Goal: Complete application form: Complete application form

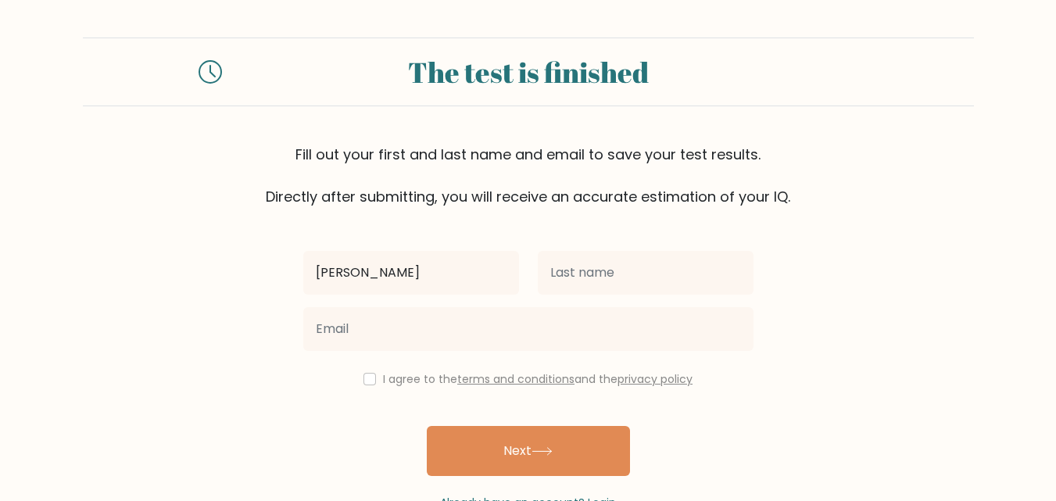
type input "mubarak"
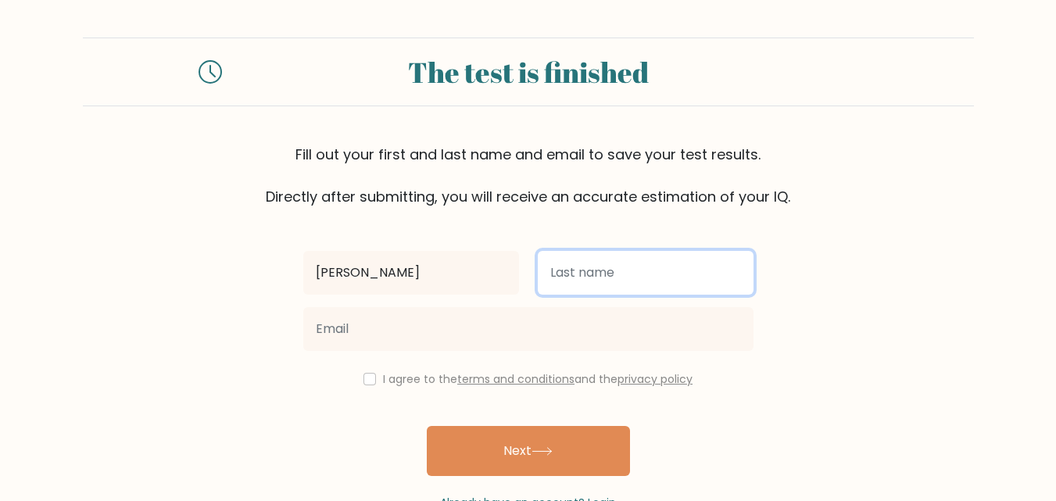
click at [580, 260] on input "text" at bounding box center [646, 273] width 216 height 44
type input "a"
type input "AR"
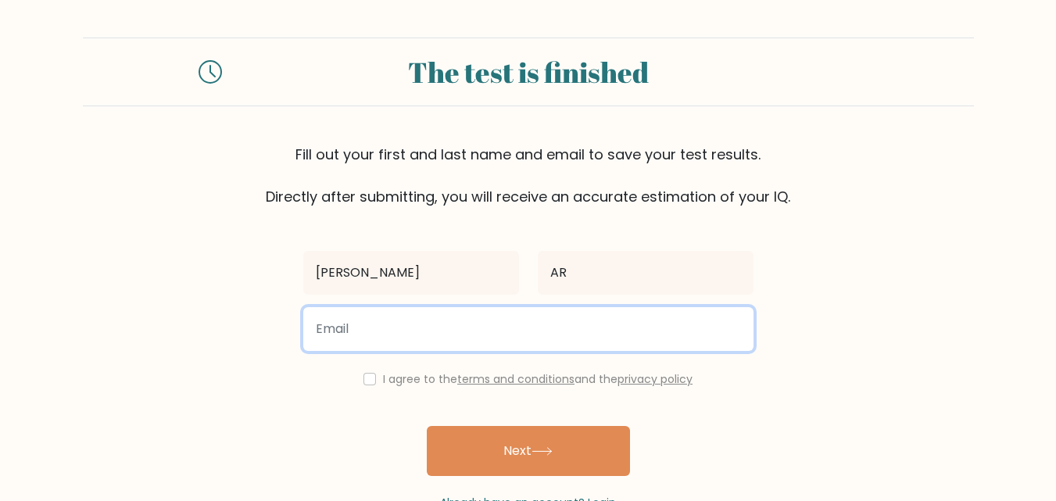
click at [577, 324] on input "email" at bounding box center [528, 329] width 450 height 44
type input "MUBARAKAR@GMAIL.COM"
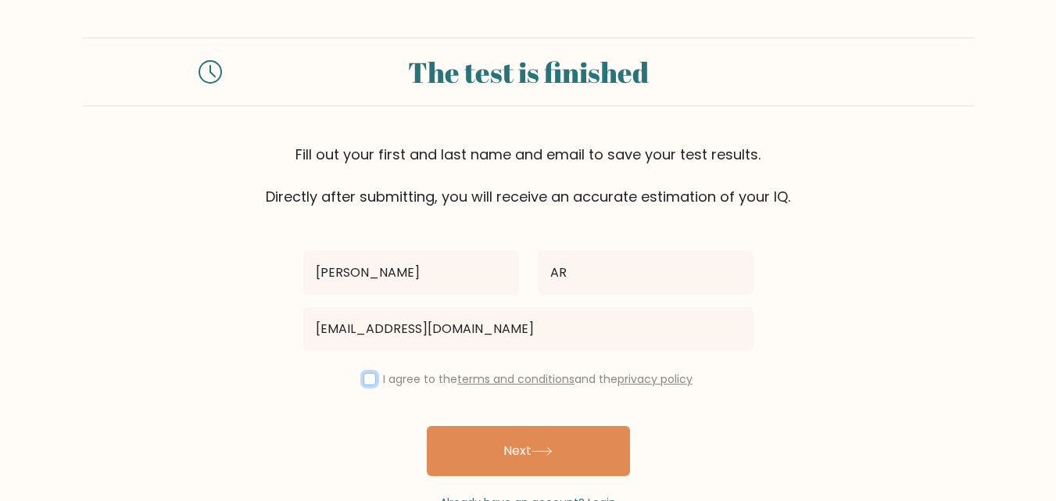
click at [369, 382] on input "checkbox" at bounding box center [370, 379] width 13 height 13
checkbox input "true"
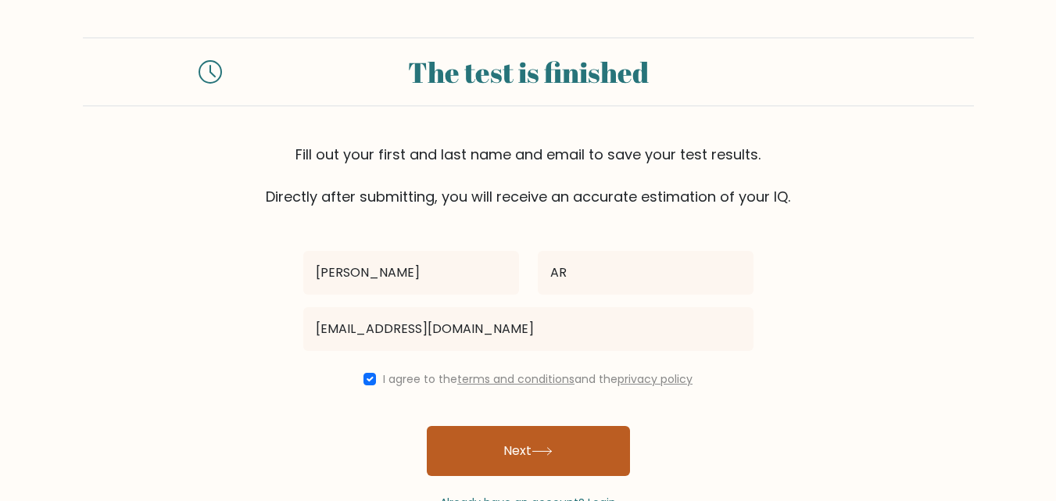
click at [532, 436] on button "Next" at bounding box center [528, 451] width 203 height 50
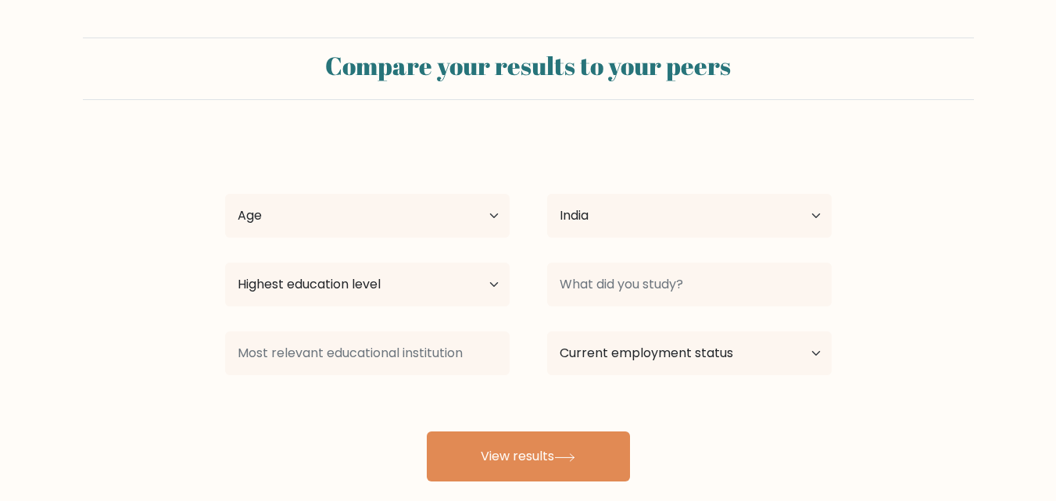
select select "IN"
click at [440, 222] on select "Age Under [DEMOGRAPHIC_DATA] [DEMOGRAPHIC_DATA] [DEMOGRAPHIC_DATA] [DEMOGRAPHIC…" at bounding box center [367, 216] width 285 height 44
select select "18_24"
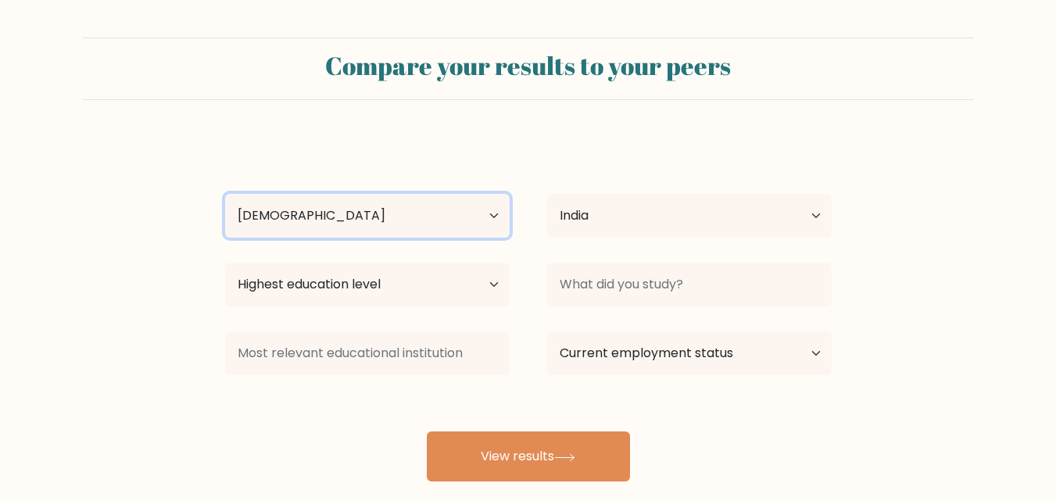
click at [225, 194] on select "Age Under [DEMOGRAPHIC_DATA] [DEMOGRAPHIC_DATA] [DEMOGRAPHIC_DATA] [DEMOGRAPHIC…" at bounding box center [367, 216] width 285 height 44
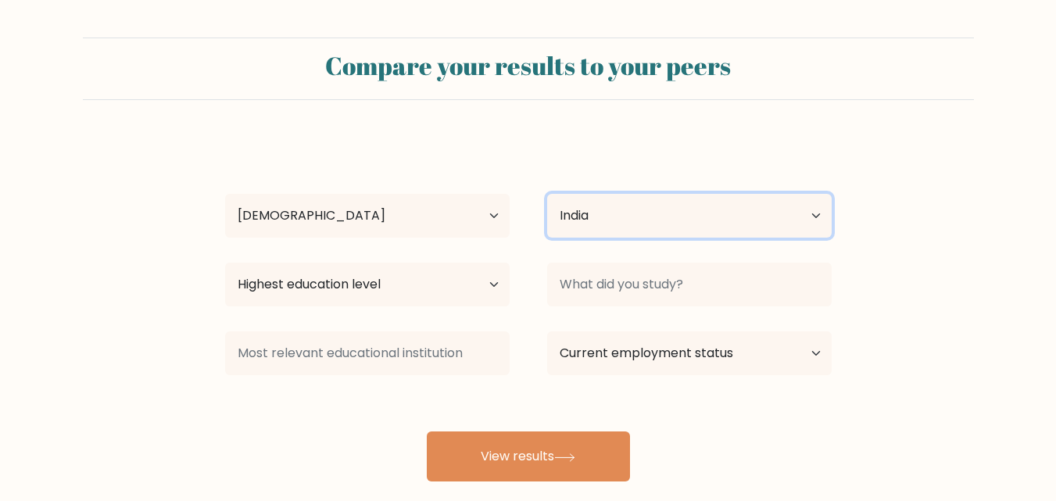
click at [586, 229] on select "Country [GEOGRAPHIC_DATA] [GEOGRAPHIC_DATA] [GEOGRAPHIC_DATA] [US_STATE] [GEOGR…" at bounding box center [689, 216] width 285 height 44
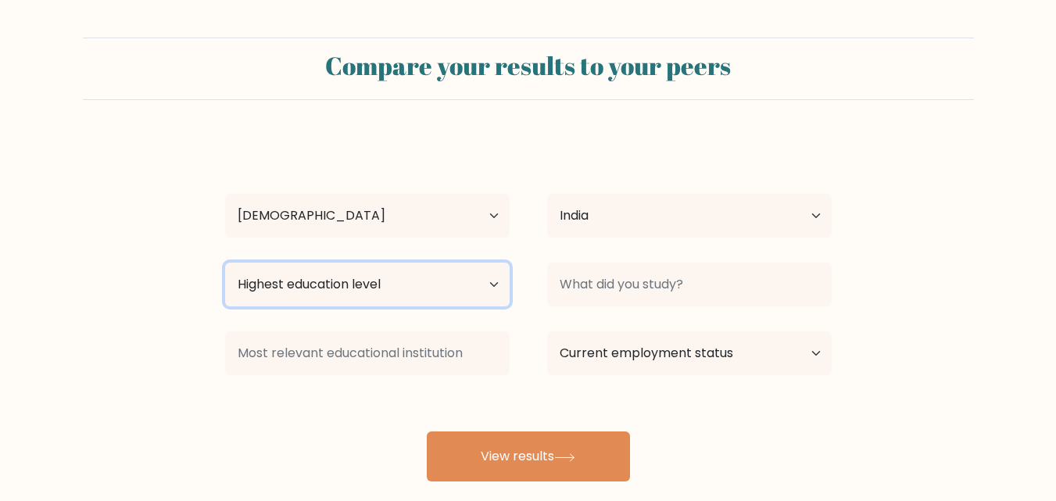
click at [407, 272] on select "Highest education level No schooling Primary Lower Secondary Upper Secondary Oc…" at bounding box center [367, 285] width 285 height 44
select select "masters_degree"
click at [225, 263] on select "Highest education level No schooling Primary Lower Secondary Upper Secondary Oc…" at bounding box center [367, 285] width 285 height 44
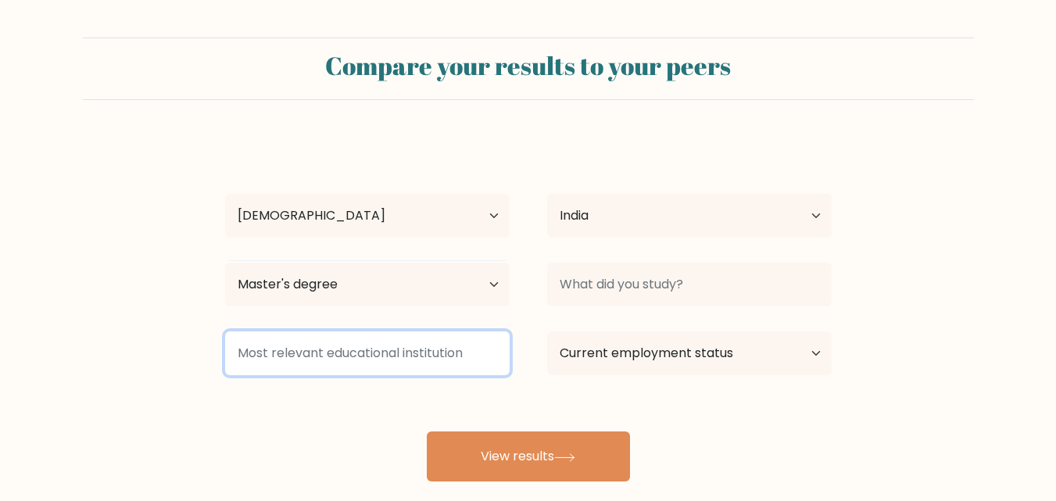
click at [362, 354] on input at bounding box center [367, 353] width 285 height 44
type input "BGIMS"
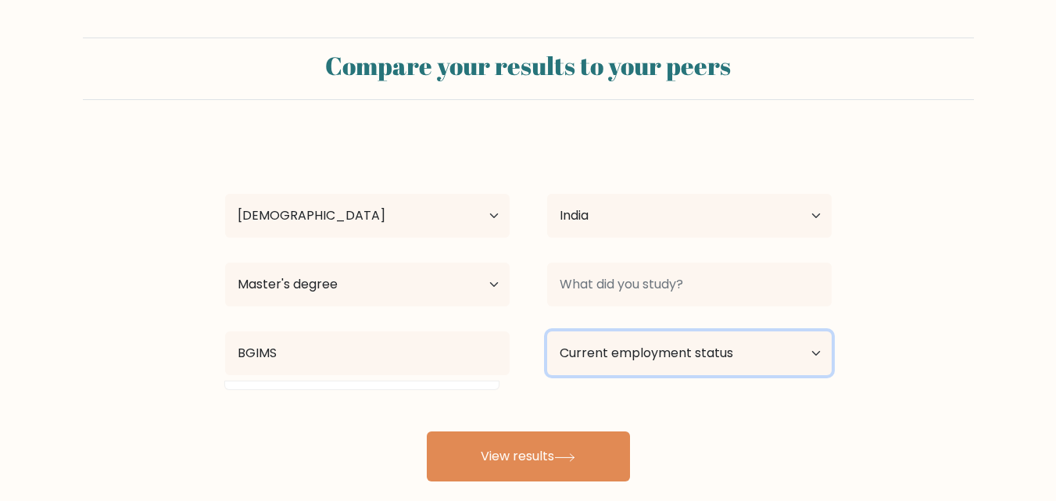
click at [600, 333] on select "Current employment status Employed Student Retired Other / prefer not to answer" at bounding box center [689, 353] width 285 height 44
select select "student"
click at [547, 331] on select "Current employment status Employed Student Retired Other / prefer not to answer" at bounding box center [689, 353] width 285 height 44
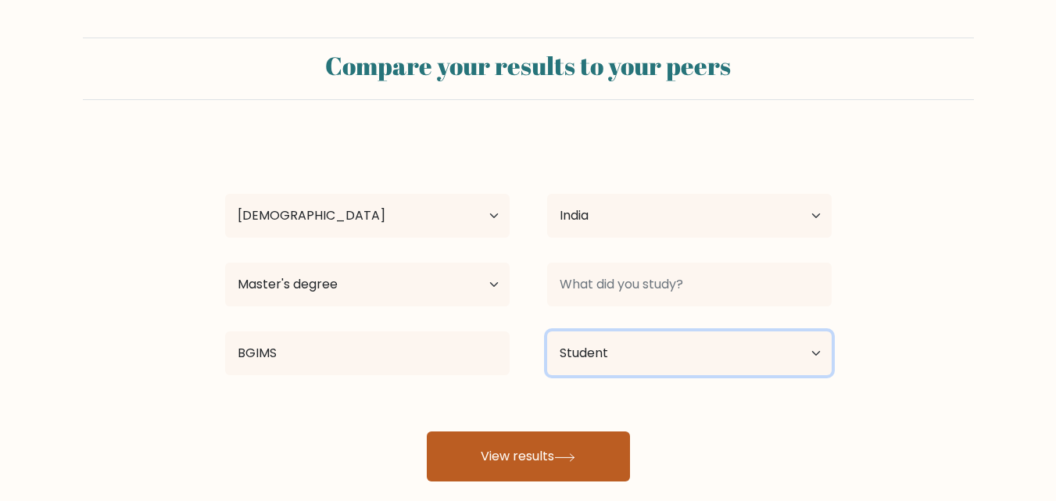
scroll to position [49, 0]
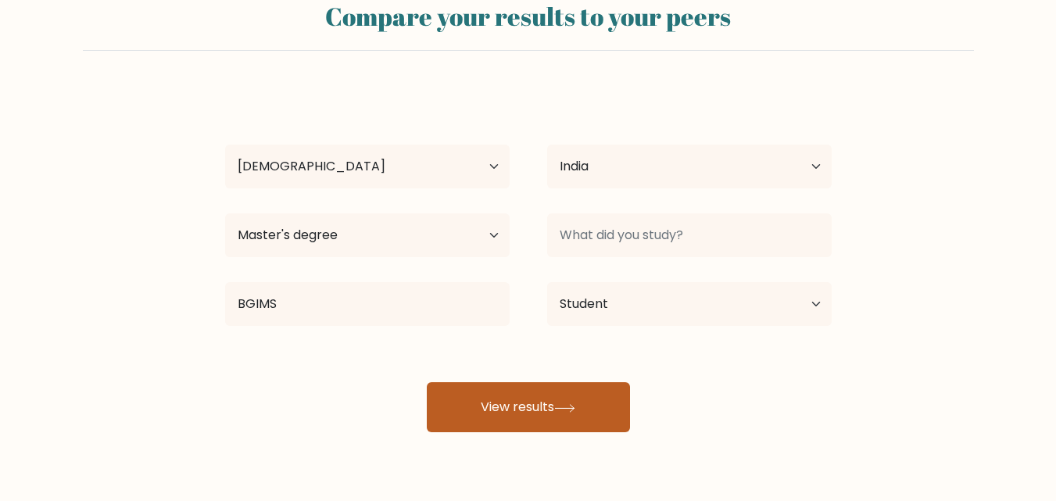
drag, startPoint x: 585, startPoint y: 449, endPoint x: 595, endPoint y: 417, distance: 33.6
click at [595, 417] on div "Compare your results to your peers mubarak AR Age Under [DEMOGRAPHIC_DATA] [DEM…" at bounding box center [528, 247] width 1056 height 593
click at [595, 417] on button "View results" at bounding box center [528, 407] width 203 height 50
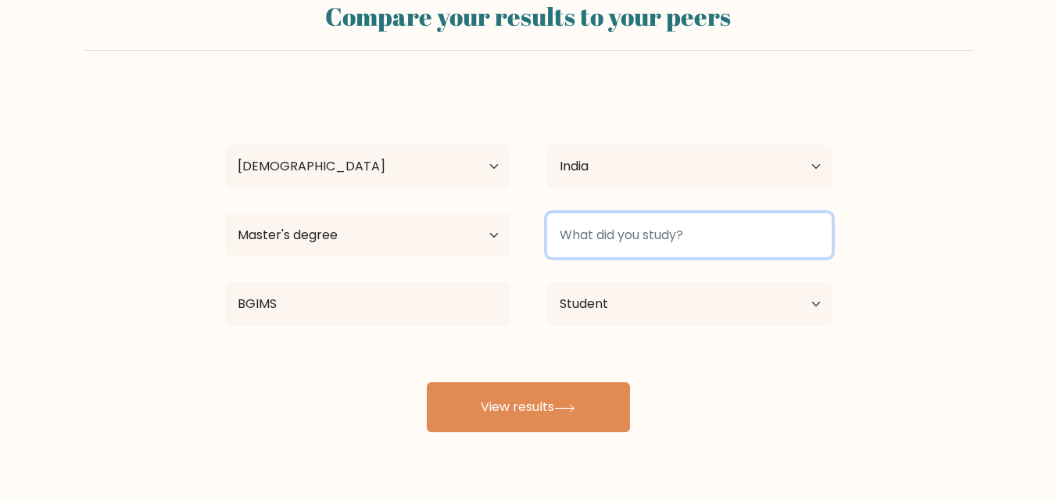
click at [700, 242] on input at bounding box center [689, 235] width 285 height 44
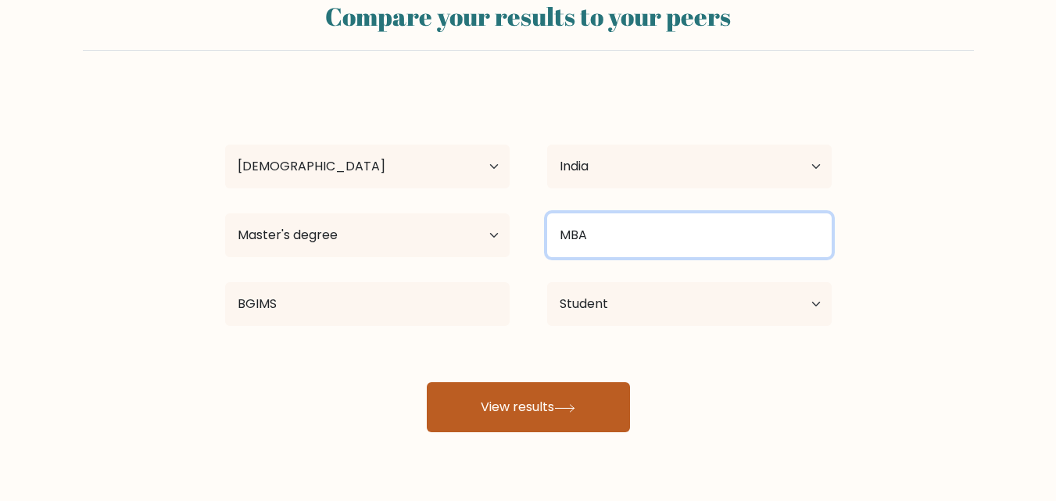
type input "MBA"
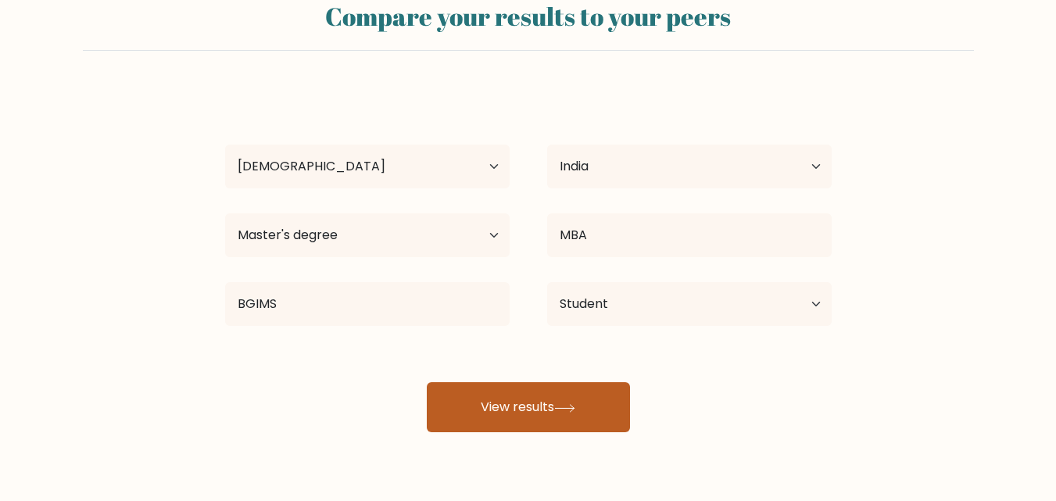
click at [576, 423] on button "View results" at bounding box center [528, 407] width 203 height 50
